Goal: Book appointment/travel/reservation

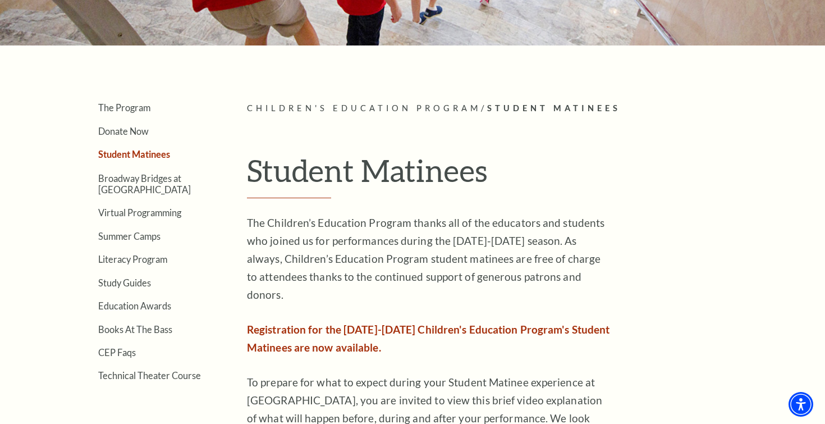
scroll to position [216, 0]
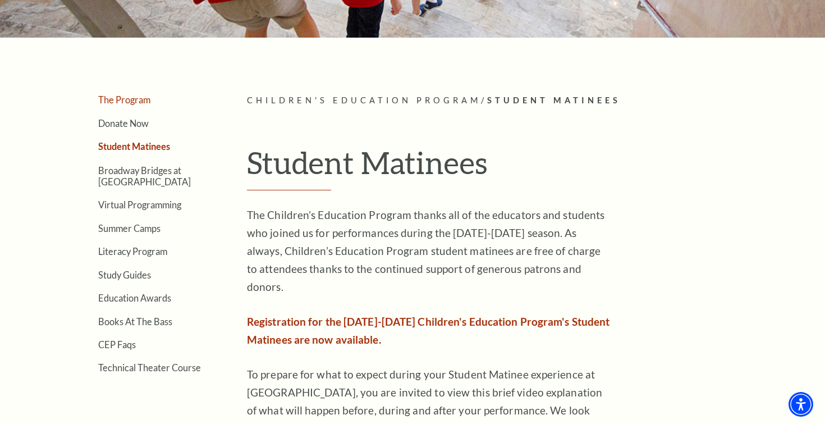
click at [140, 98] on link "The Program" at bounding box center [124, 99] width 52 height 11
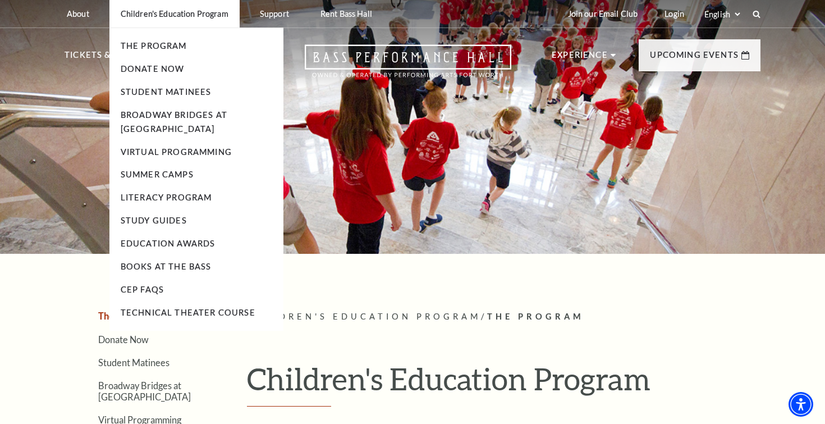
click at [191, 16] on p "Children's Education Program" at bounding box center [175, 14] width 108 height 10
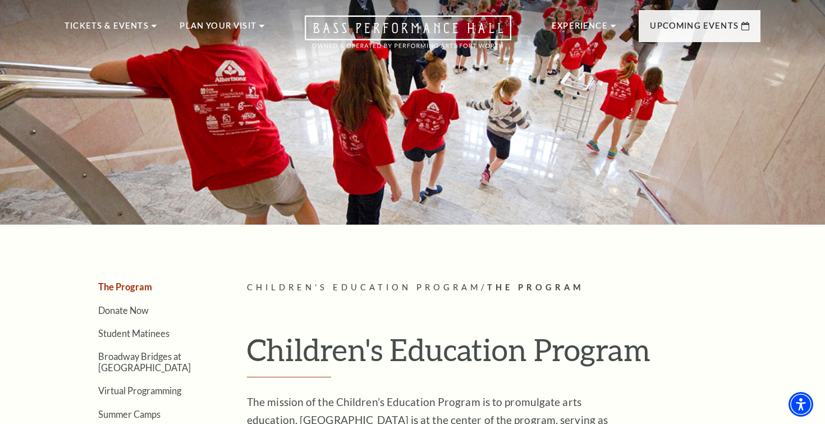
scroll to position [33, 0]
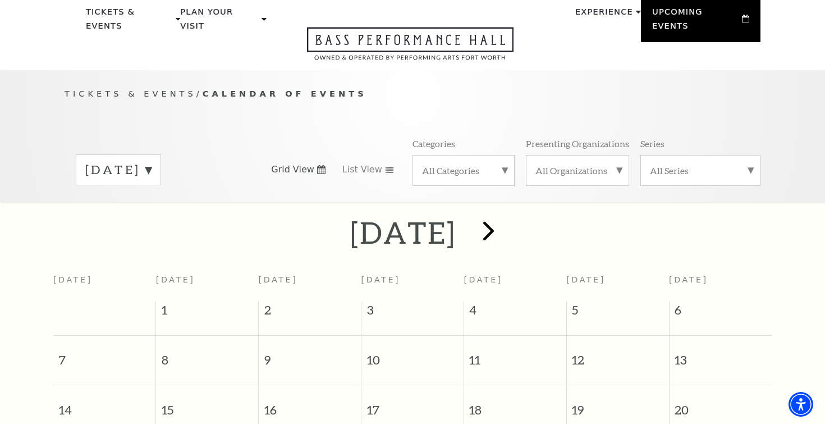
scroll to position [39, 0]
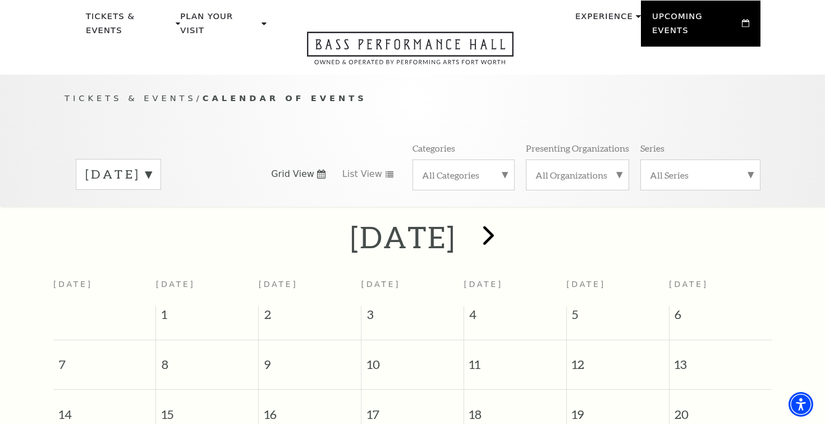
click at [504, 228] on span "next" at bounding box center [488, 235] width 32 height 32
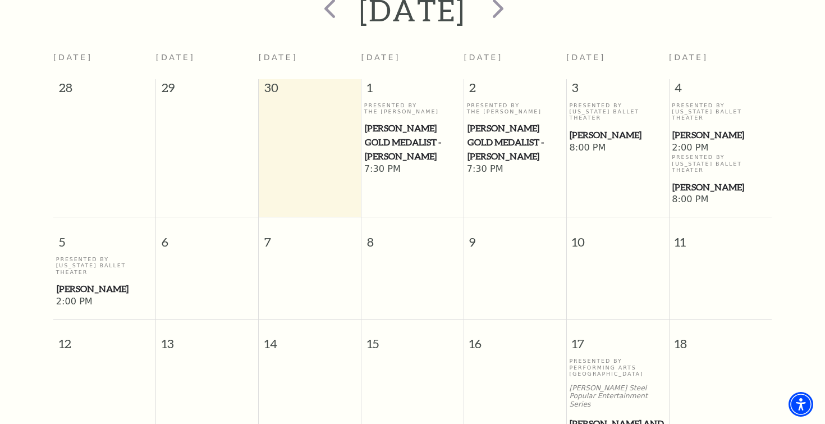
scroll to position [377, 0]
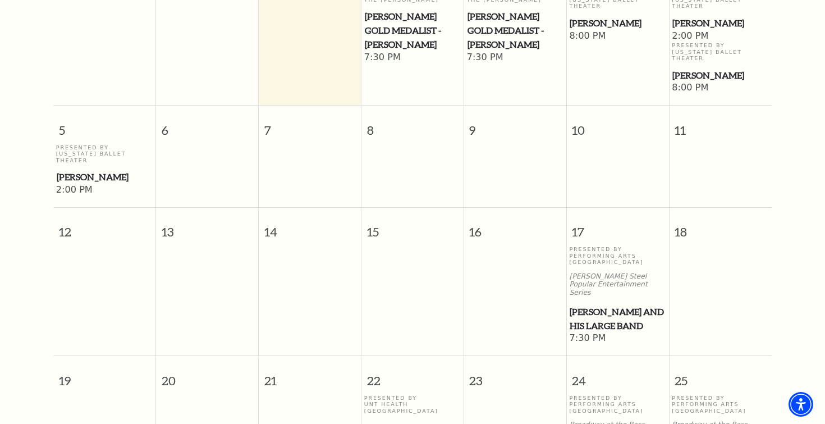
click at [232, 144] on td at bounding box center [207, 170] width 103 height 52
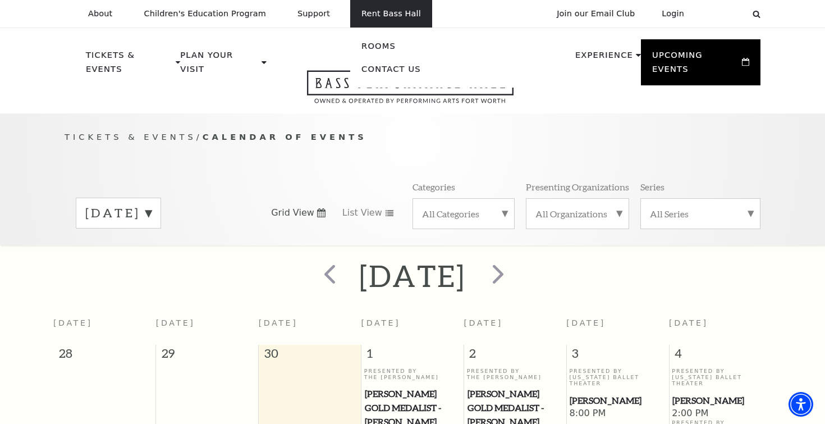
scroll to position [0, 0]
